Goal: Download file/media

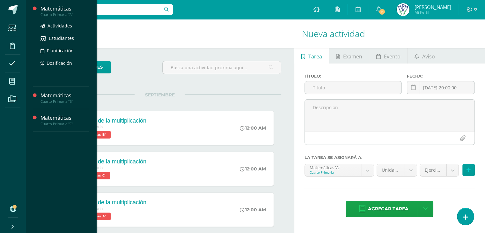
click at [54, 6] on div "Matemáticas" at bounding box center [65, 8] width 48 height 7
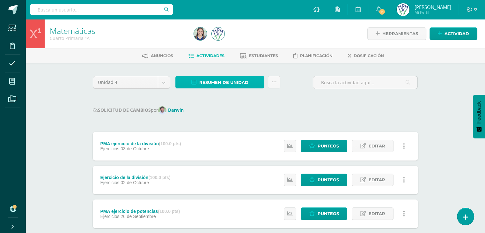
click at [230, 82] on span "Resumen de unidad" at bounding box center [223, 83] width 49 height 12
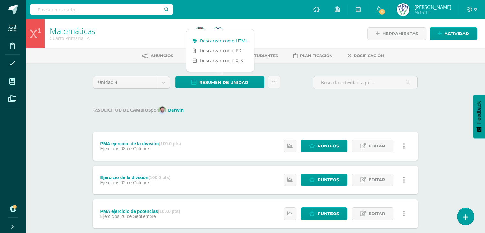
click at [233, 41] on link "Descargar como HTML" at bounding box center [220, 41] width 68 height 10
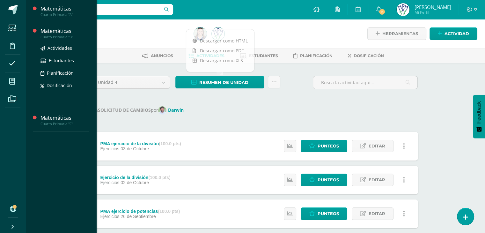
click at [60, 31] on div "Matemáticas" at bounding box center [65, 30] width 48 height 7
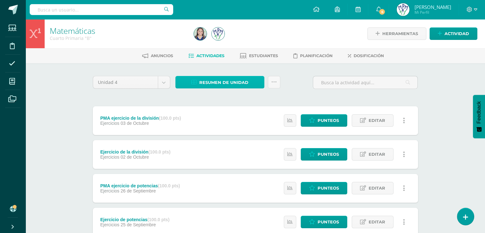
click at [207, 85] on span "Resumen de unidad" at bounding box center [223, 83] width 49 height 12
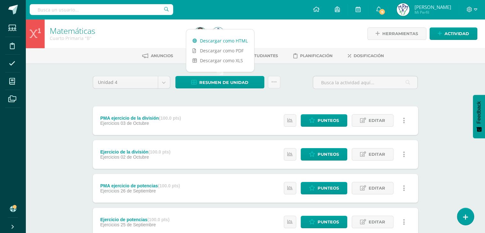
click at [224, 43] on link "Descargar como HTML" at bounding box center [220, 41] width 68 height 10
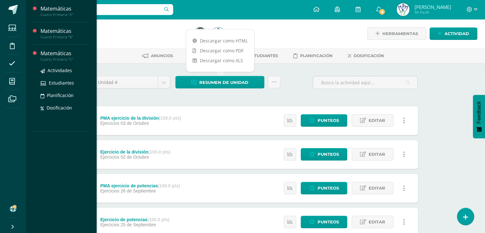
click at [49, 52] on div "Matemáticas" at bounding box center [65, 53] width 48 height 7
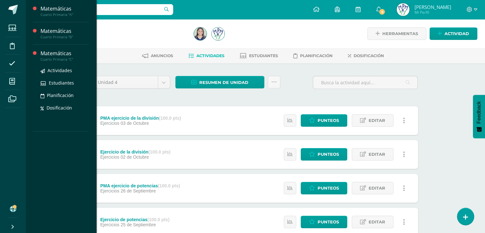
click at [49, 52] on div "Matemáticas" at bounding box center [65, 53] width 48 height 7
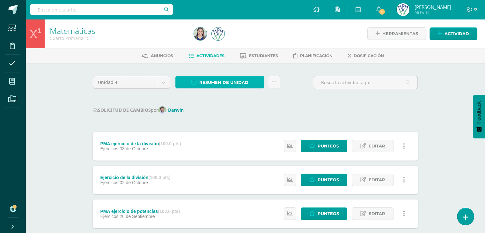
click at [216, 79] on span "Resumen de unidad" at bounding box center [223, 83] width 49 height 12
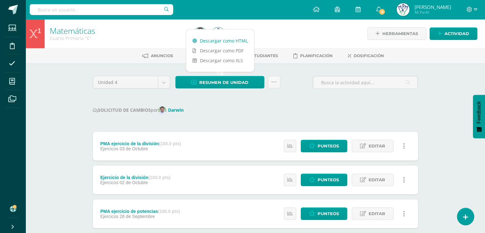
click at [235, 40] on link "Descargar como HTML" at bounding box center [220, 41] width 68 height 10
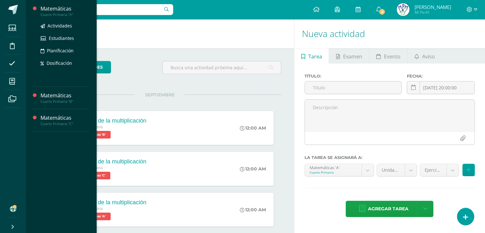
click at [65, 12] on div "Cuarto Primaria "A"" at bounding box center [65, 14] width 48 height 4
click at [55, 9] on div "Matemáticas" at bounding box center [65, 8] width 48 height 7
